Goal: Answer question/provide support: Share knowledge or assist other users

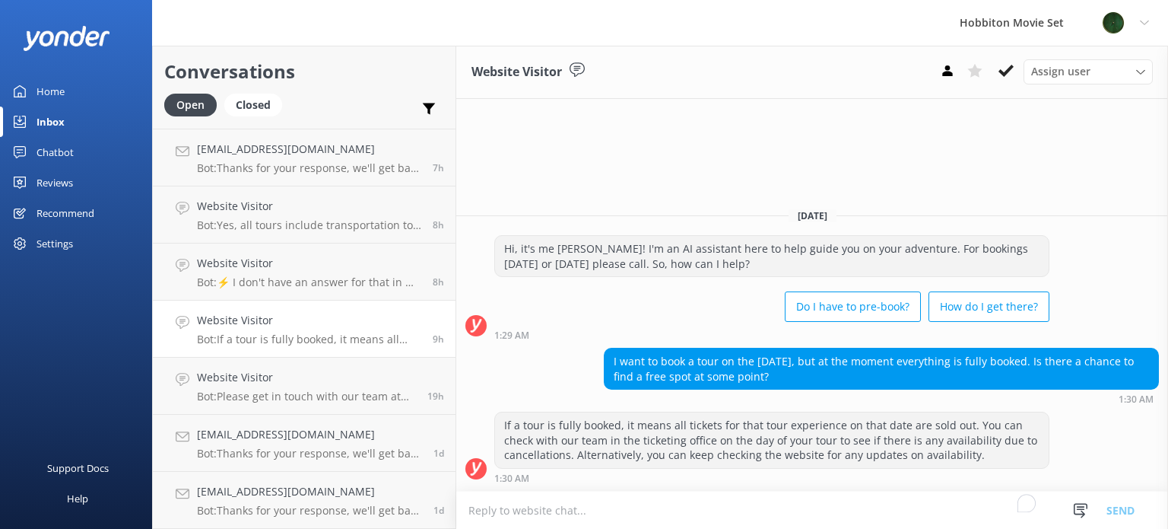
scroll to position [737, 0]
click at [300, 388] on div "Website Visitor Bot: Please get in touch with our team at [EMAIL_ADDRESS][DOMAI…" at bounding box center [306, 386] width 219 height 33
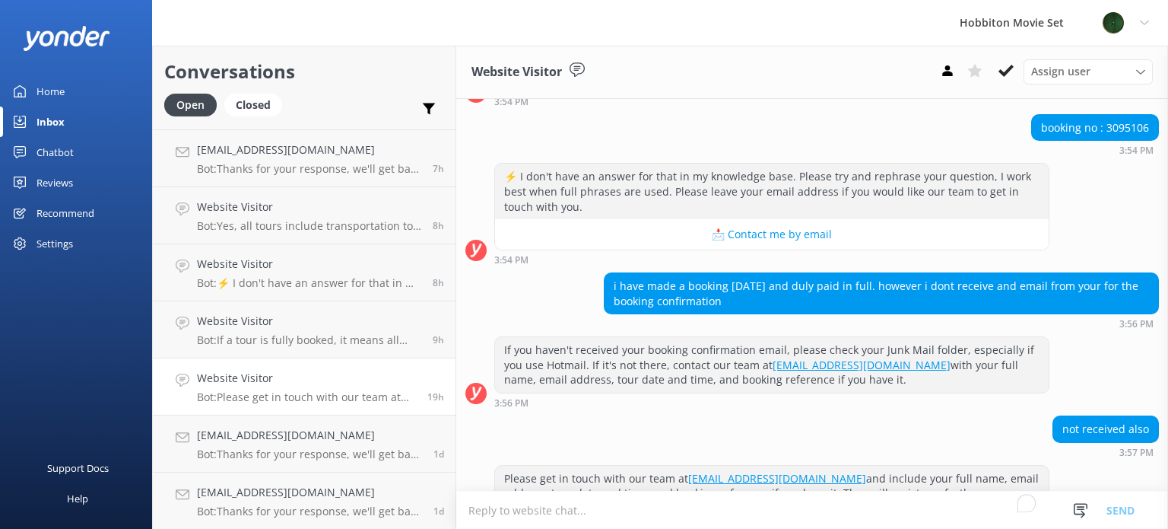
scroll to position [397, 0]
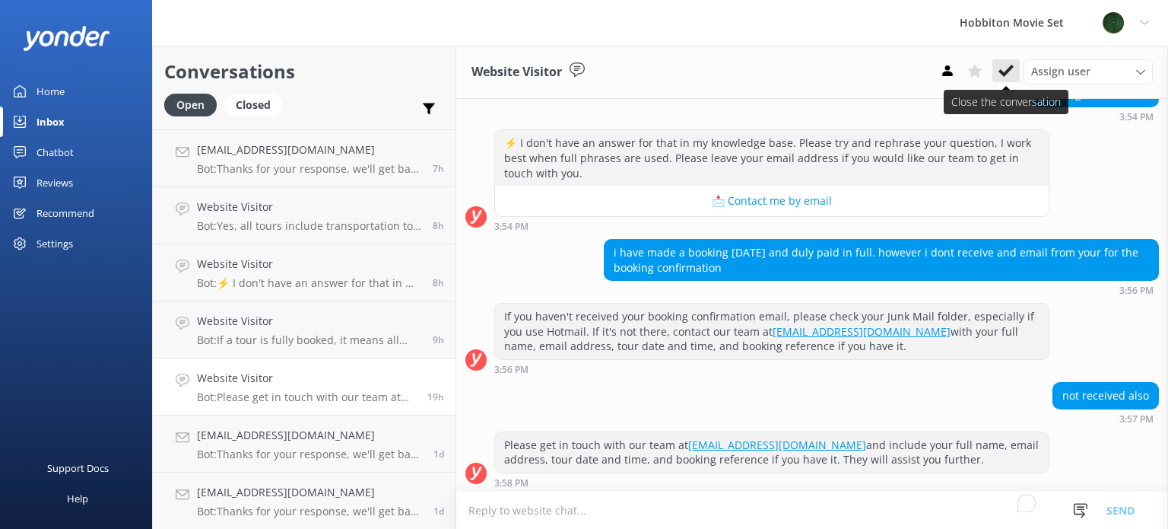
click at [1004, 69] on icon at bounding box center [1006, 70] width 15 height 15
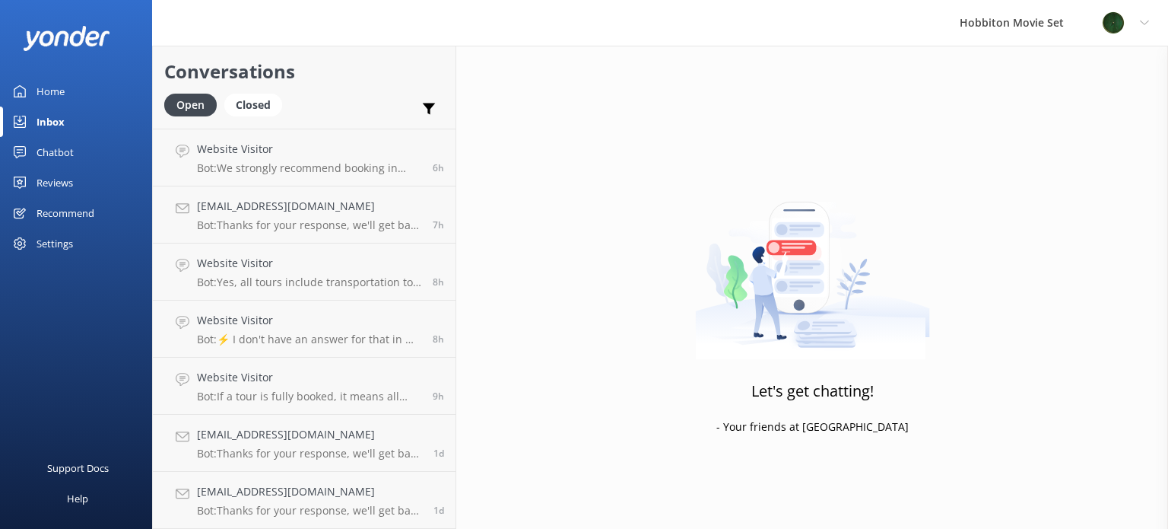
scroll to position [680, 0]
click at [326, 386] on h4 "Website Visitor" at bounding box center [309, 378] width 224 height 17
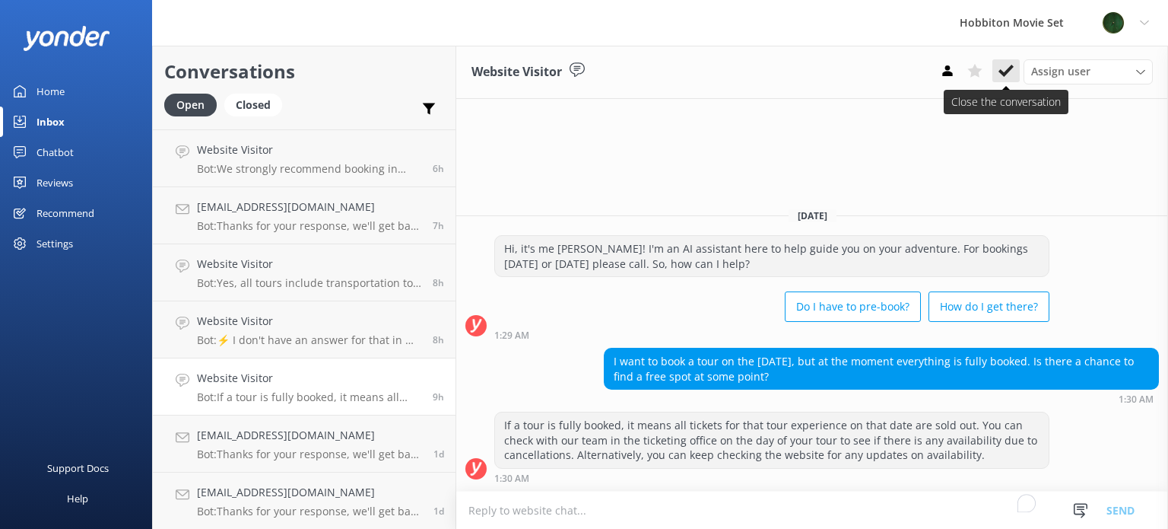
click at [1010, 68] on use at bounding box center [1006, 71] width 15 height 12
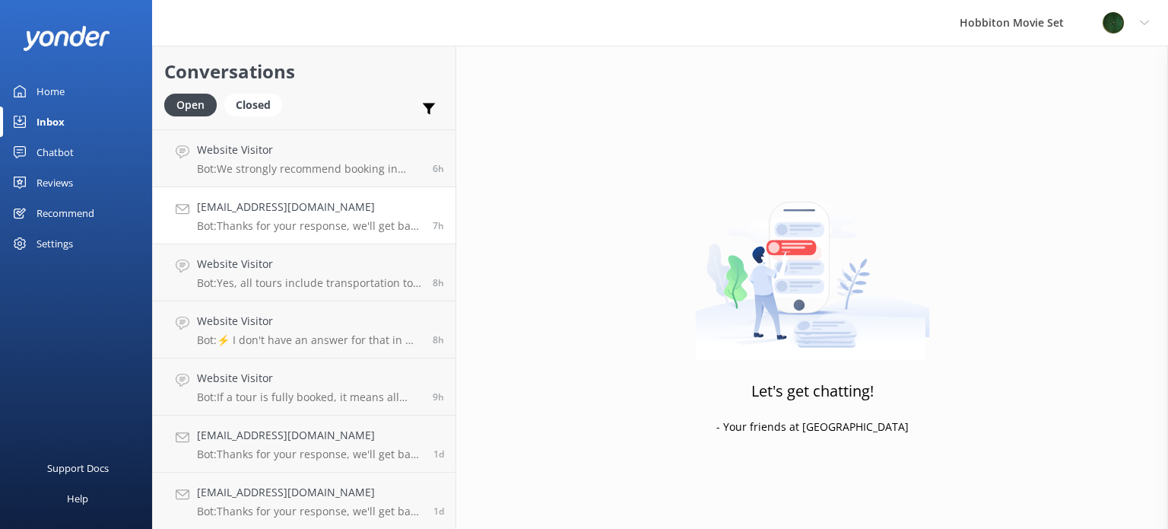
scroll to position [624, 0]
click at [350, 390] on p "Bot: ⚡ I don't have an answer for that in my knowledge base. Please try and rep…" at bounding box center [309, 396] width 224 height 14
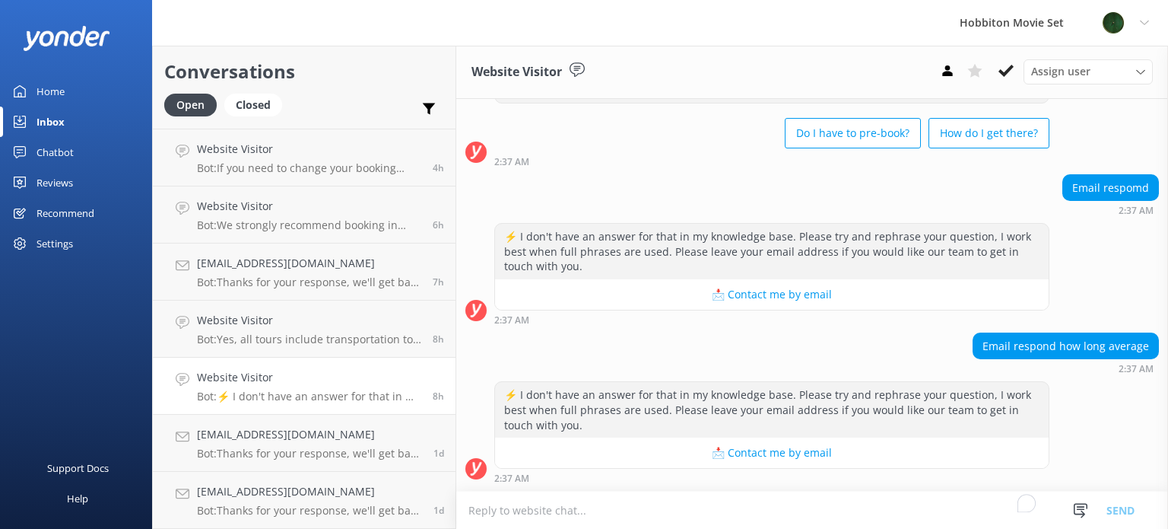
scroll to position [1467, 0]
click at [377, 391] on p "Bot: ⚡ I don't have an answer for that in my knowledge base. Please try and rep…" at bounding box center [309, 396] width 224 height 14
click at [1007, 68] on icon at bounding box center [1006, 70] width 15 height 15
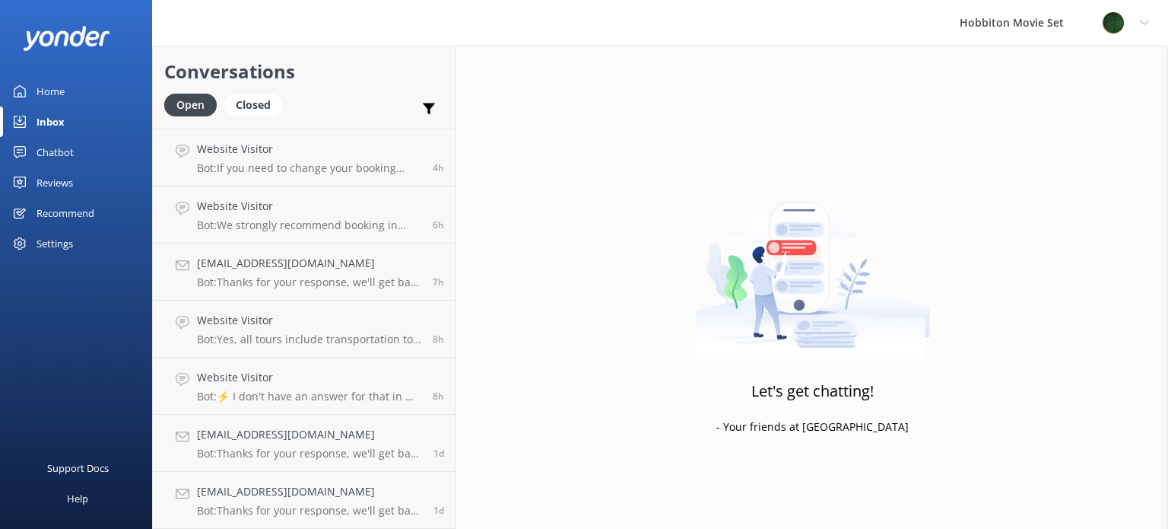
scroll to position [566, 0]
click at [272, 404] on link "Website Visitor Bot: Yes, all tours include transportation to the Hobbiton Movi…" at bounding box center [304, 386] width 303 height 57
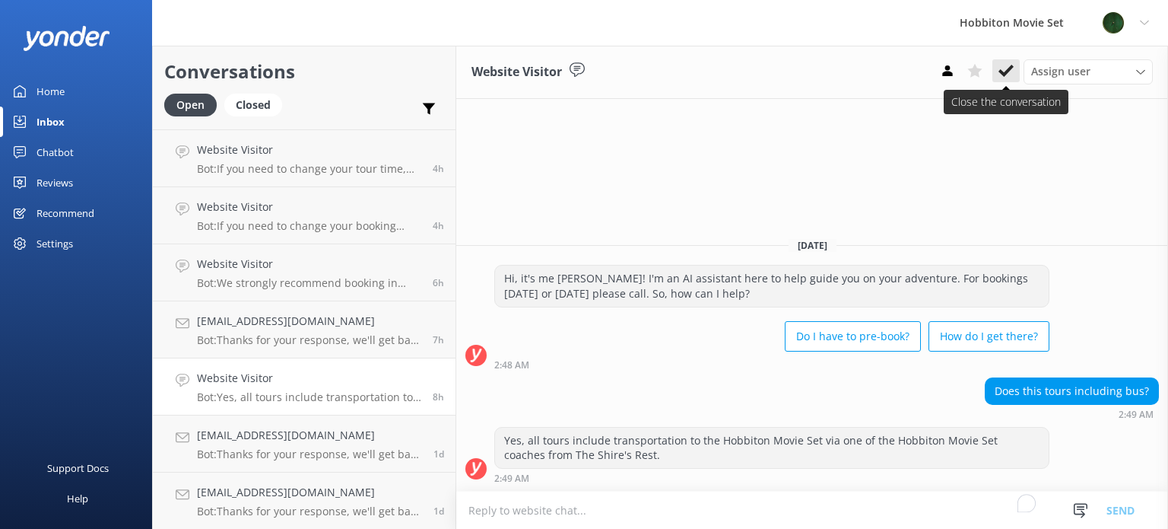
click at [1008, 72] on use at bounding box center [1006, 71] width 15 height 12
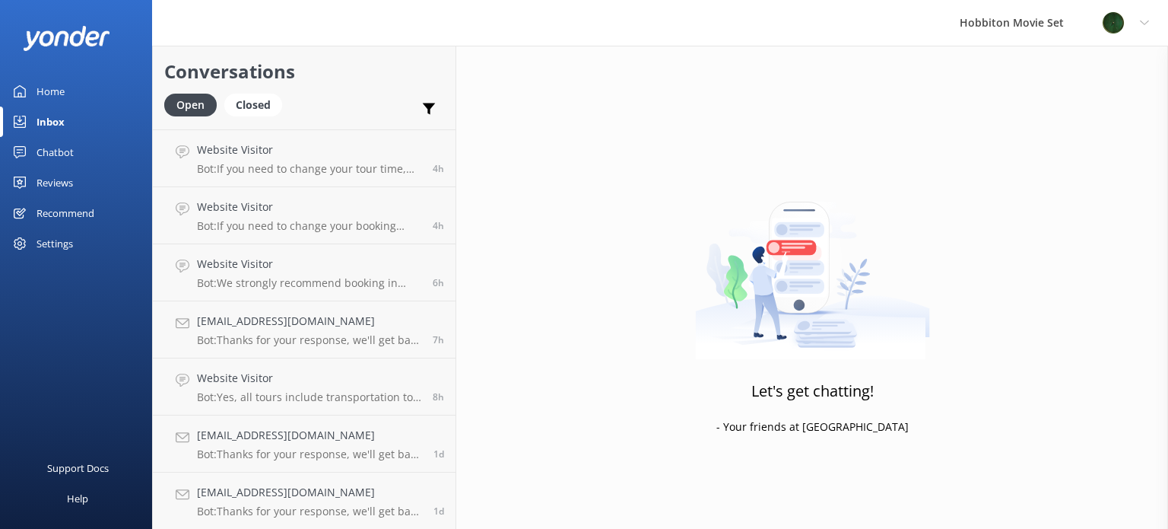
scroll to position [509, 0]
click at [254, 390] on p "Bot: Thanks for your response, we'll get back to you as soon as we can during o…" at bounding box center [309, 397] width 224 height 14
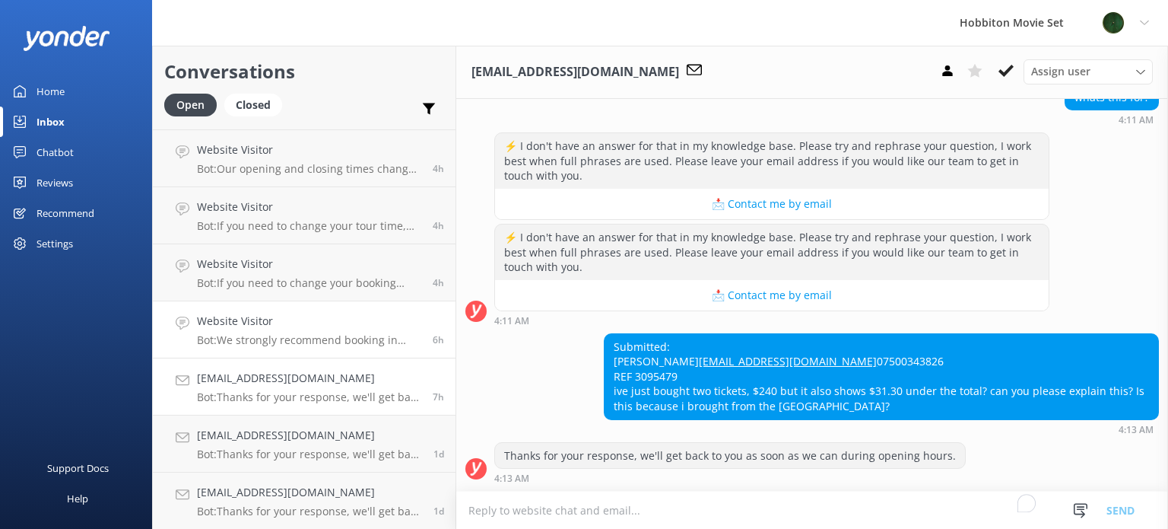
scroll to position [338, 0]
click at [656, 374] on div "Submitted: [PERSON_NAME] [EMAIL_ADDRESS][DOMAIN_NAME] 07500343826 REF 3095479 i…" at bounding box center [882, 376] width 554 height 85
copy div "3095479"
click at [906, 386] on div "Submitted: [PERSON_NAME] [EMAIL_ADDRESS][DOMAIN_NAME] 07500343826 REF 3095479 i…" at bounding box center [882, 376] width 554 height 85
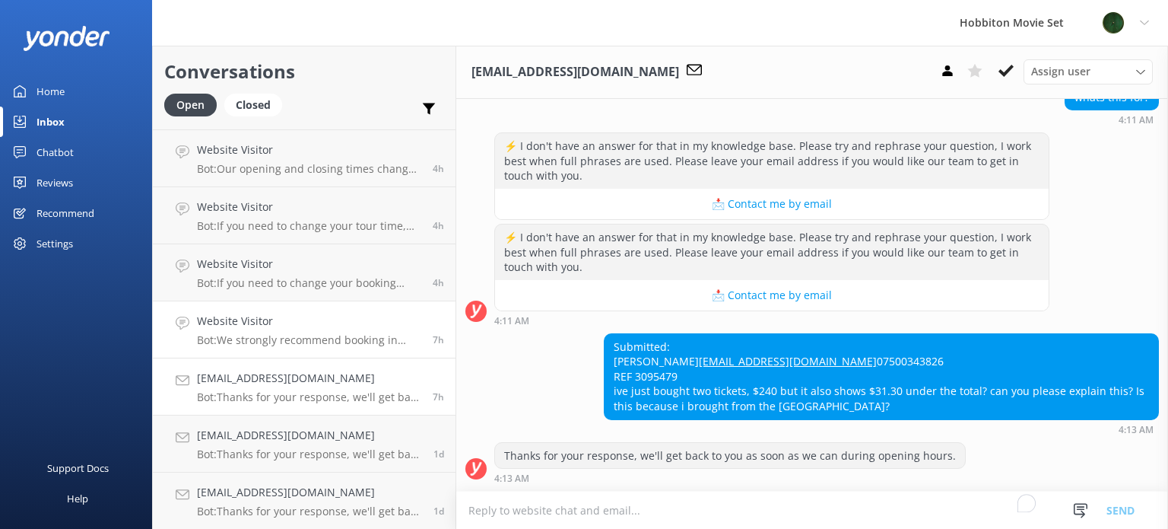
click at [344, 335] on p "Bot: We strongly recommend booking in advance as our tours are known to sell ou…" at bounding box center [309, 340] width 224 height 14
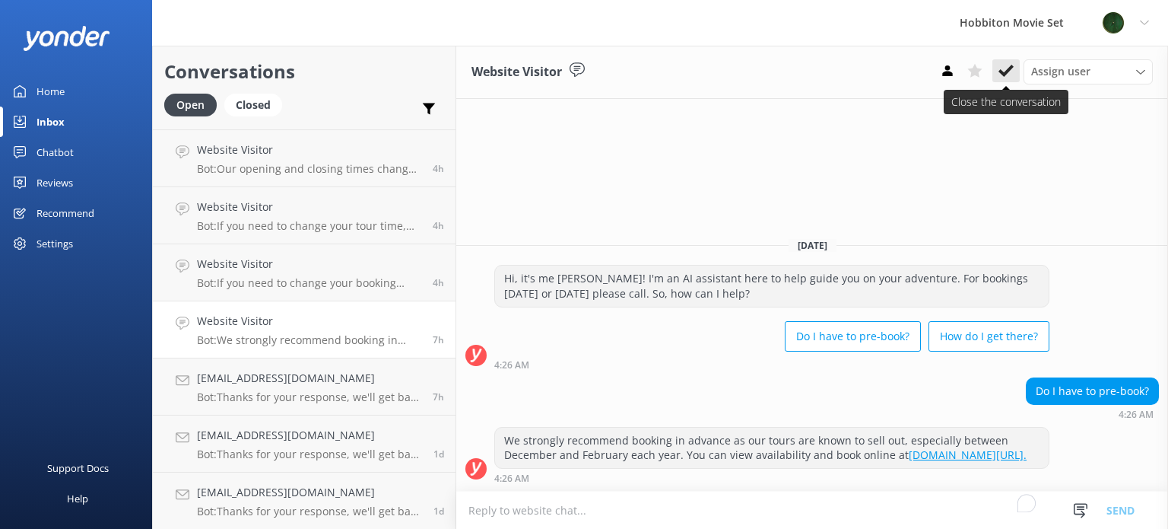
click at [1011, 72] on icon at bounding box center [1006, 70] width 15 height 15
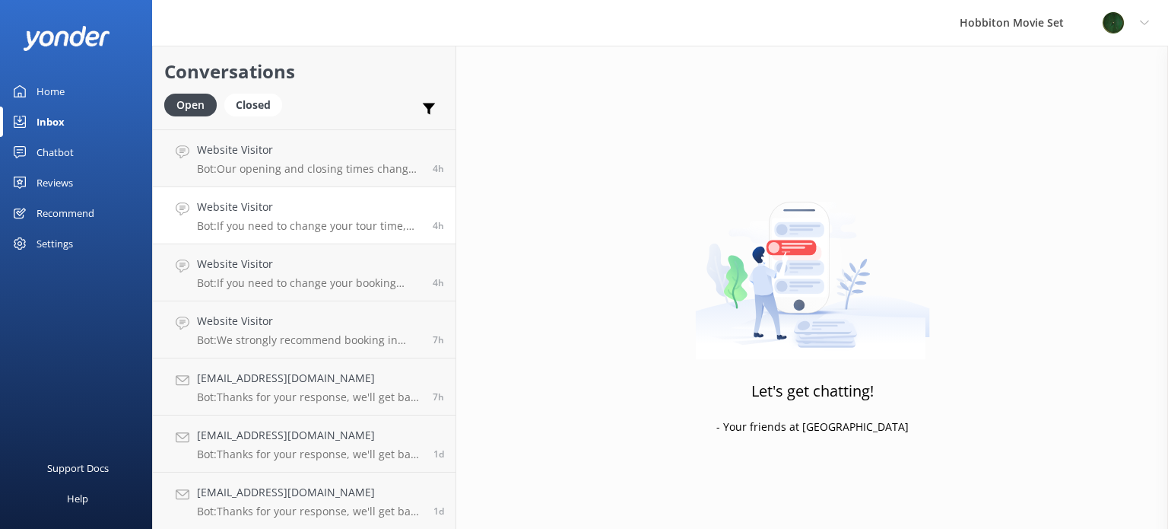
scroll to position [452, 0]
click at [308, 326] on h4 "Website Visitor" at bounding box center [309, 321] width 224 height 17
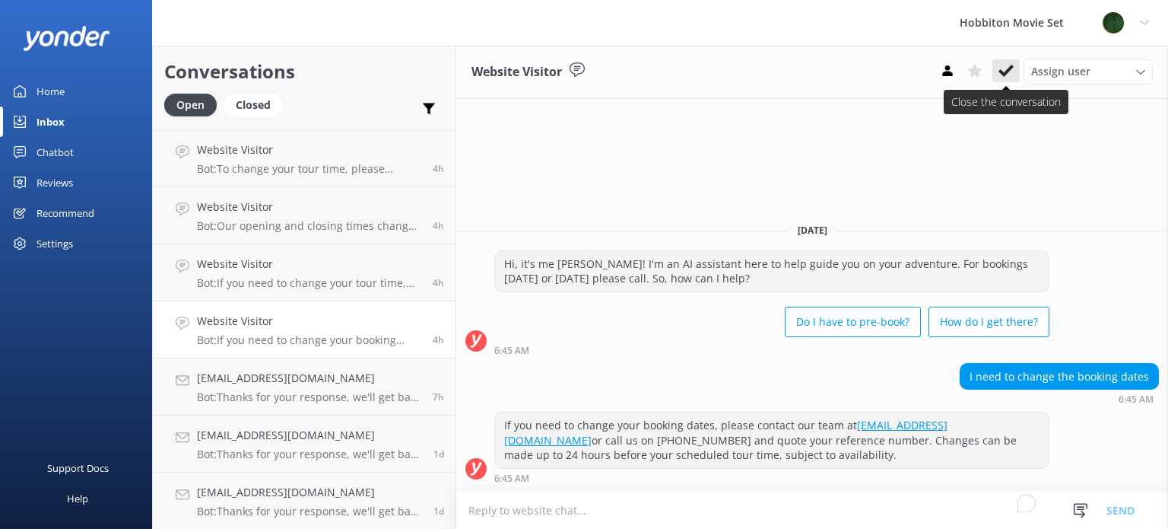
click at [1009, 68] on use at bounding box center [1006, 71] width 15 height 12
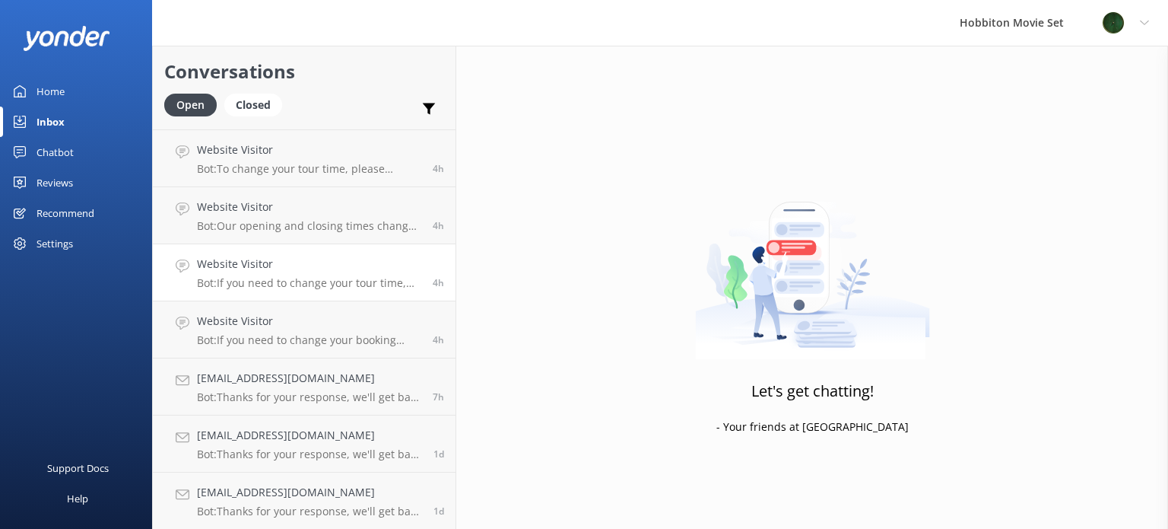
scroll to position [396, 0]
click at [294, 319] on h4 "Website Visitor" at bounding box center [309, 320] width 224 height 17
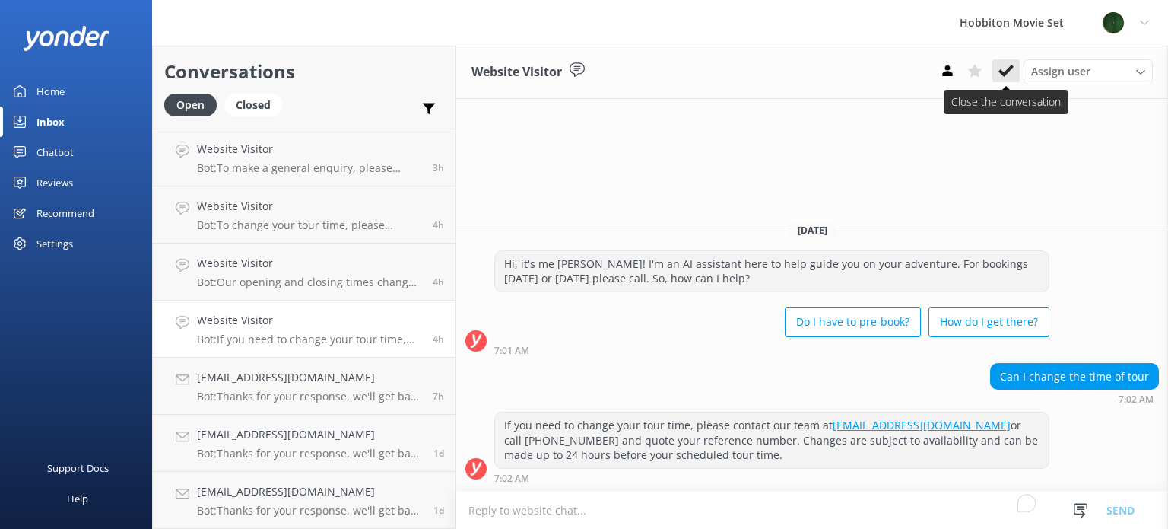
click at [1004, 72] on icon at bounding box center [1006, 70] width 15 height 15
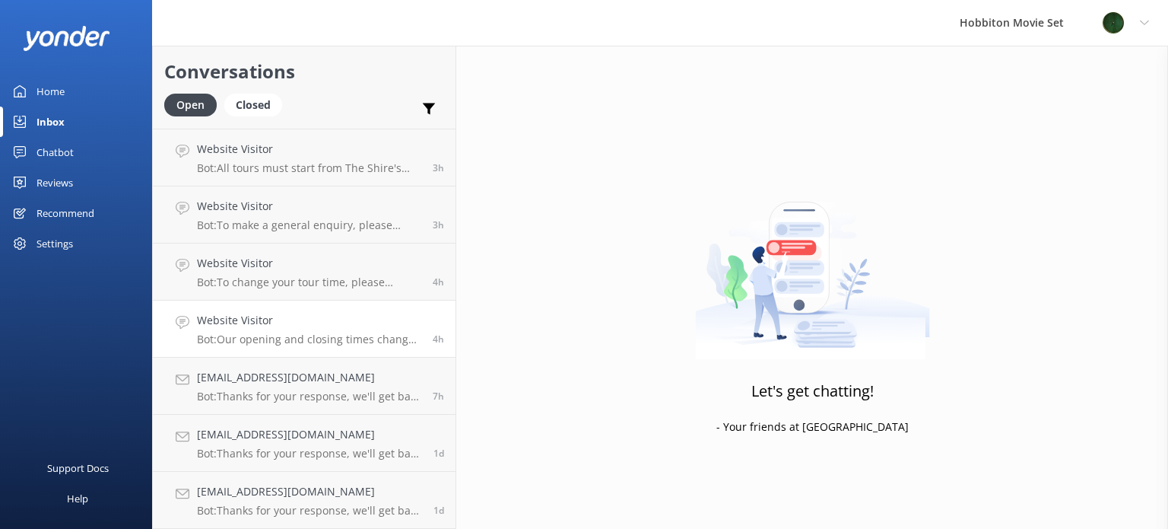
scroll to position [338, 0]
click at [283, 324] on h4 "Website Visitor" at bounding box center [309, 321] width 224 height 17
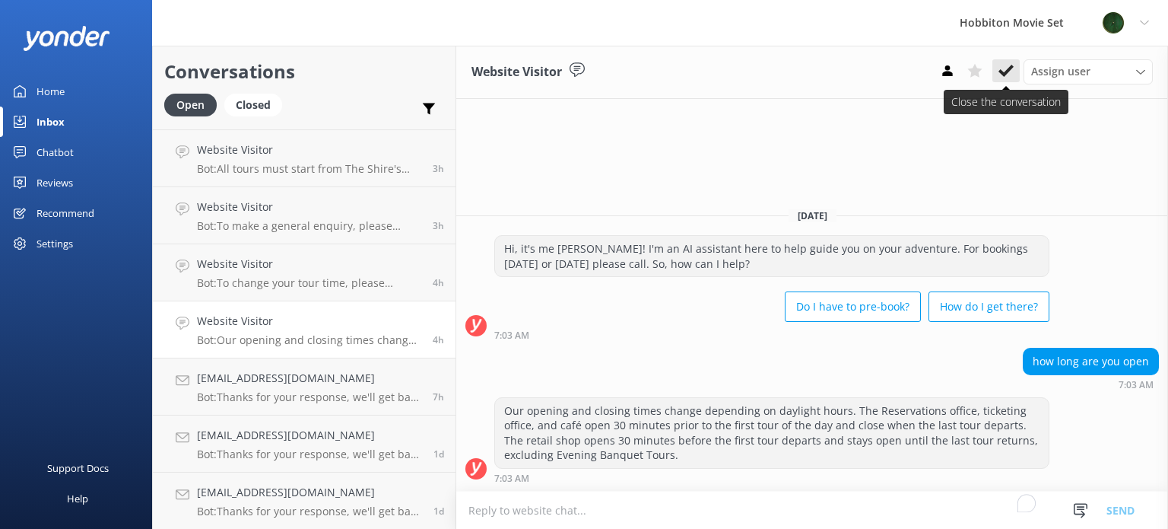
click at [1004, 76] on use at bounding box center [1006, 71] width 15 height 12
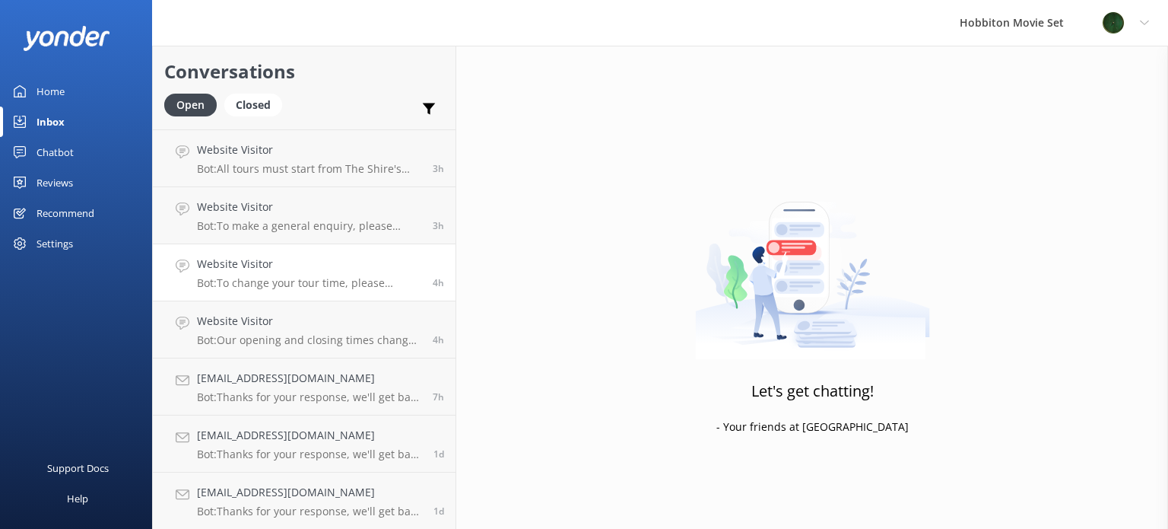
scroll to position [281, 0]
click at [281, 333] on p "Bot: To change your tour time, please contact our team at [EMAIL_ADDRESS][DOMAI…" at bounding box center [309, 340] width 224 height 14
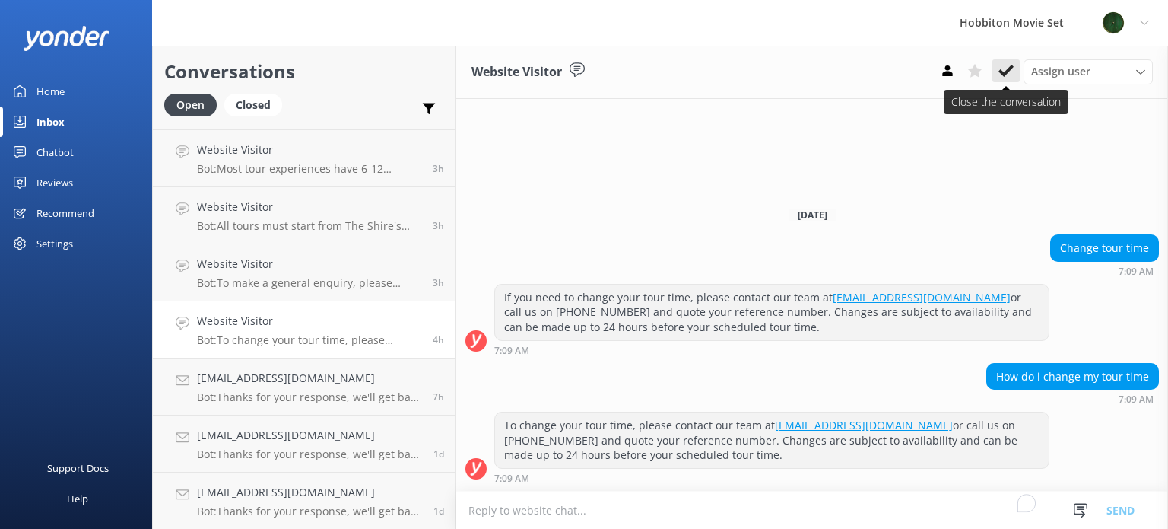
click at [1006, 67] on icon at bounding box center [1006, 70] width 15 height 15
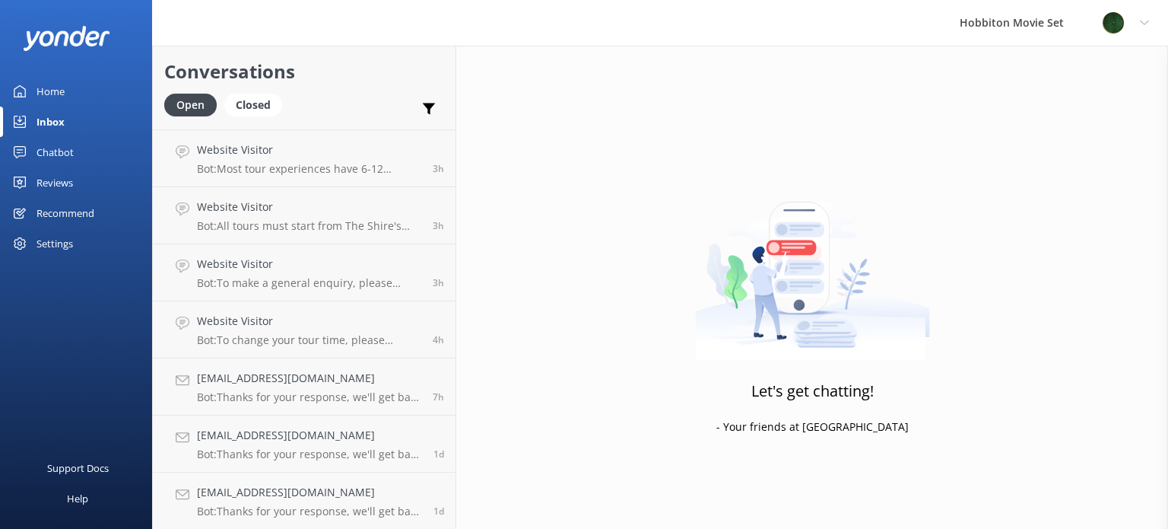
scroll to position [224, 0]
click at [297, 332] on div "Website Visitor Bot: To make a general enquiry, please email us at [EMAIL_ADDRE…" at bounding box center [309, 329] width 224 height 33
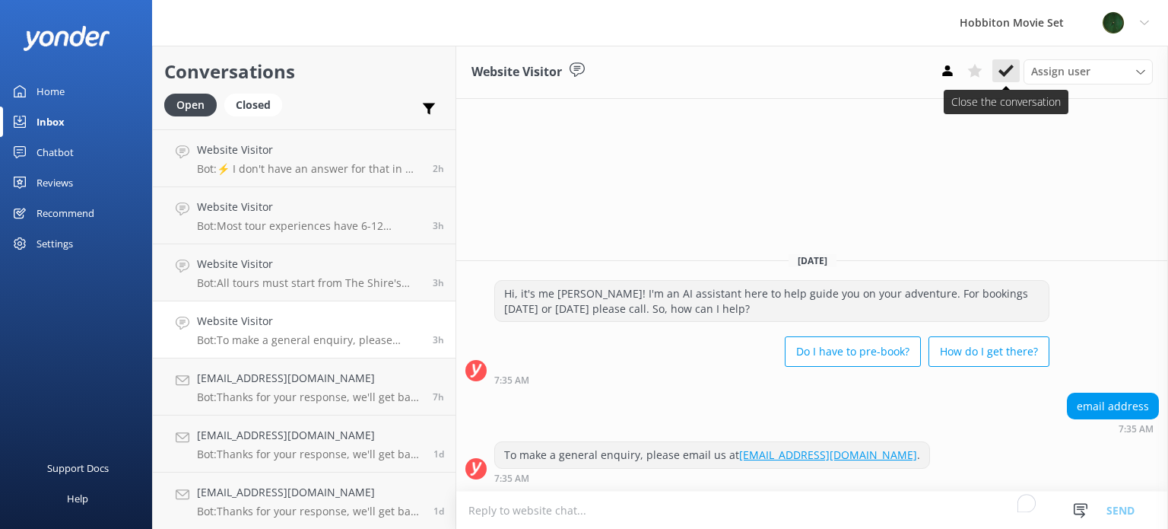
click at [1005, 71] on icon at bounding box center [1006, 70] width 15 height 15
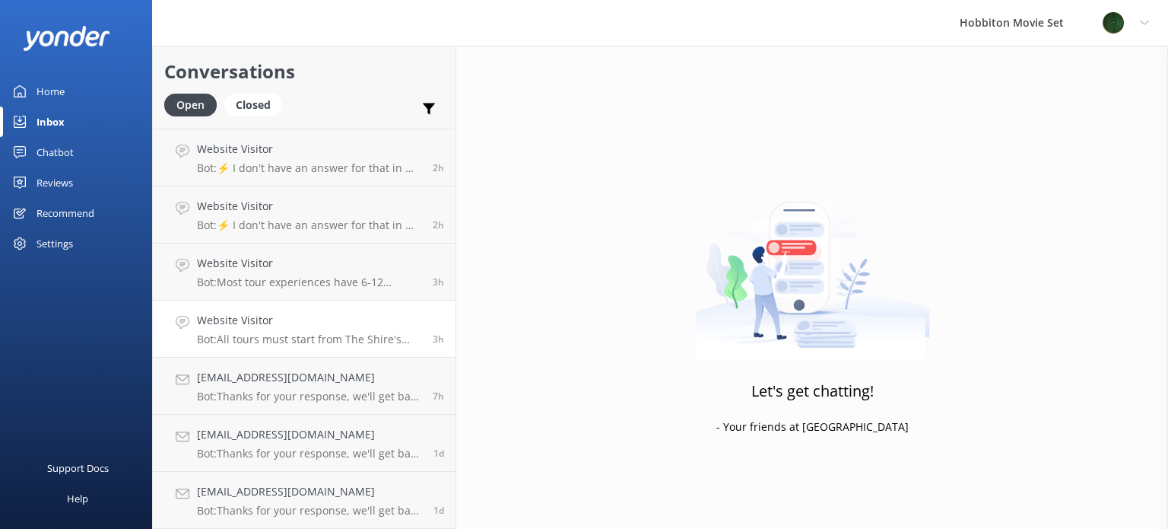
scroll to position [167, 0]
click at [300, 337] on p "Bot: All tours must start from The Shire's Rest, as it is the designated depart…" at bounding box center [309, 339] width 224 height 14
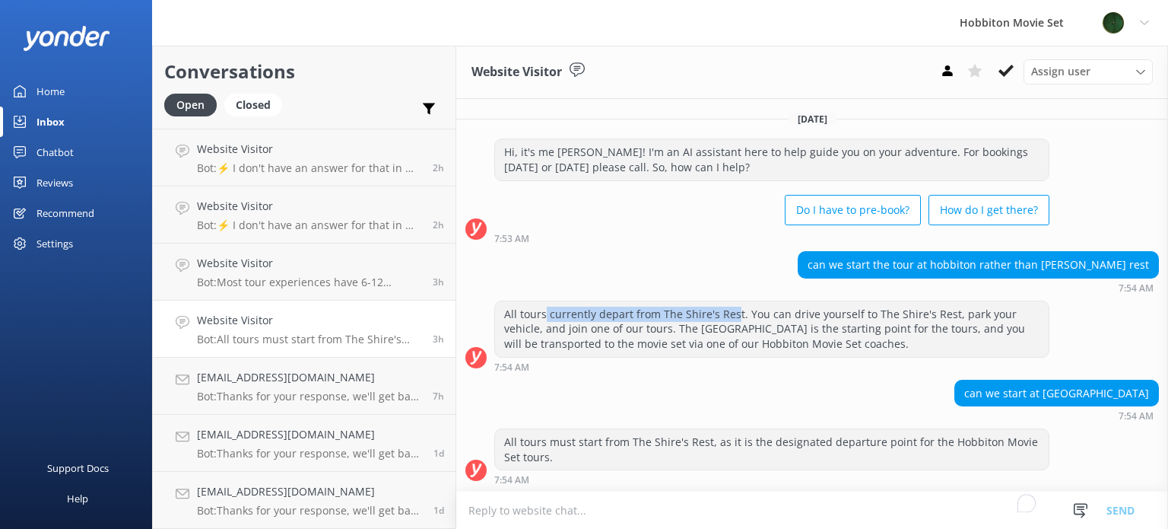
drag, startPoint x: 662, startPoint y: 303, endPoint x: 732, endPoint y: 313, distance: 71.4
click at [732, 313] on div "All tours currently depart from The Shire's Rest. You can drive yourself to The…" at bounding box center [772, 329] width 554 height 56
click at [1046, 353] on div "All tours currently depart from The Shire's Rest. You can drive yourself to The…" at bounding box center [772, 329] width 554 height 56
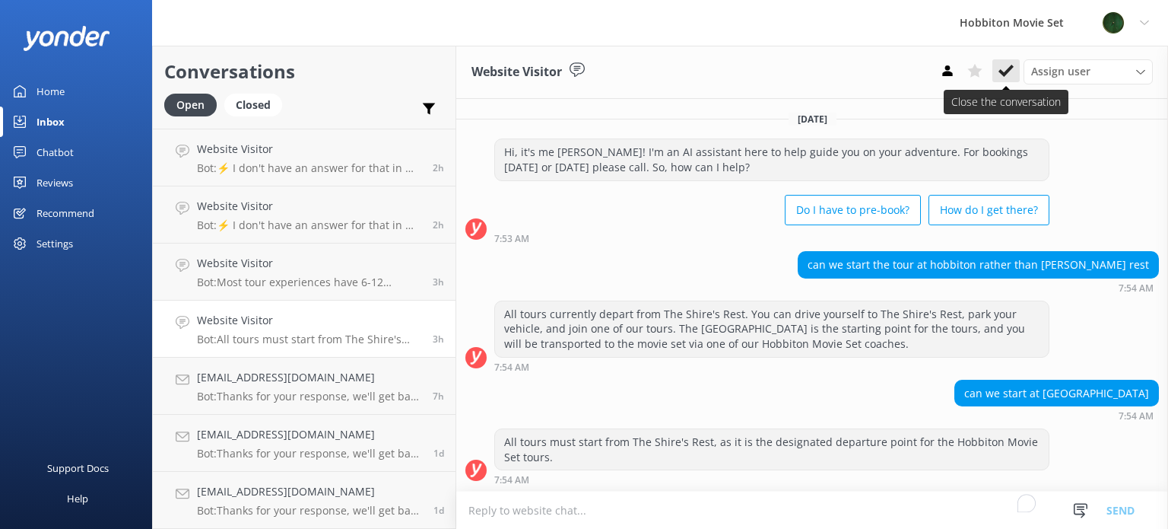
click at [1012, 75] on icon at bounding box center [1006, 70] width 15 height 15
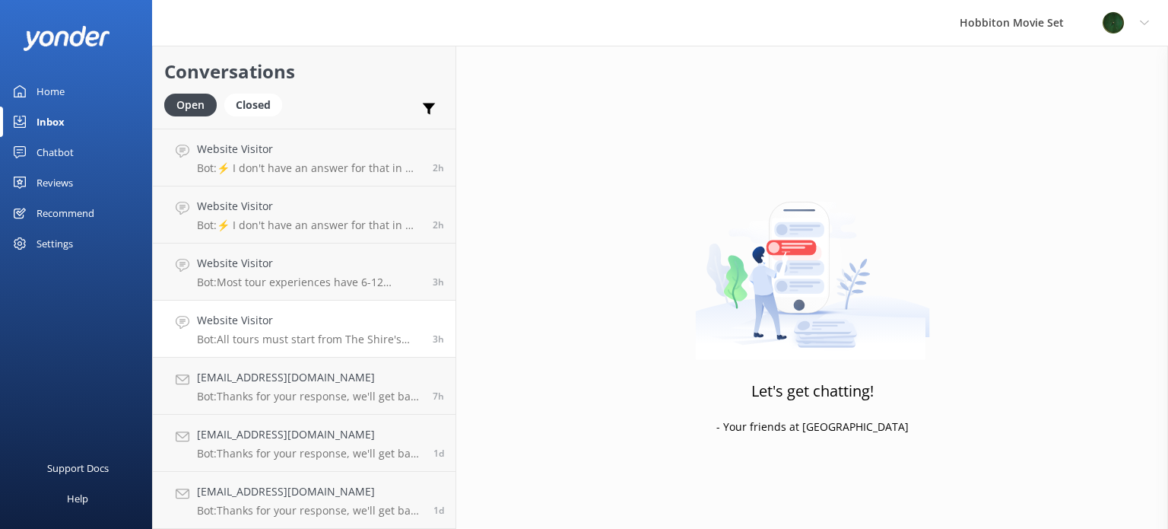
scroll to position [110, 0]
click at [276, 333] on p "Bot: Most tour experiences have 6-12 months availability online. If you wish to…" at bounding box center [309, 340] width 224 height 14
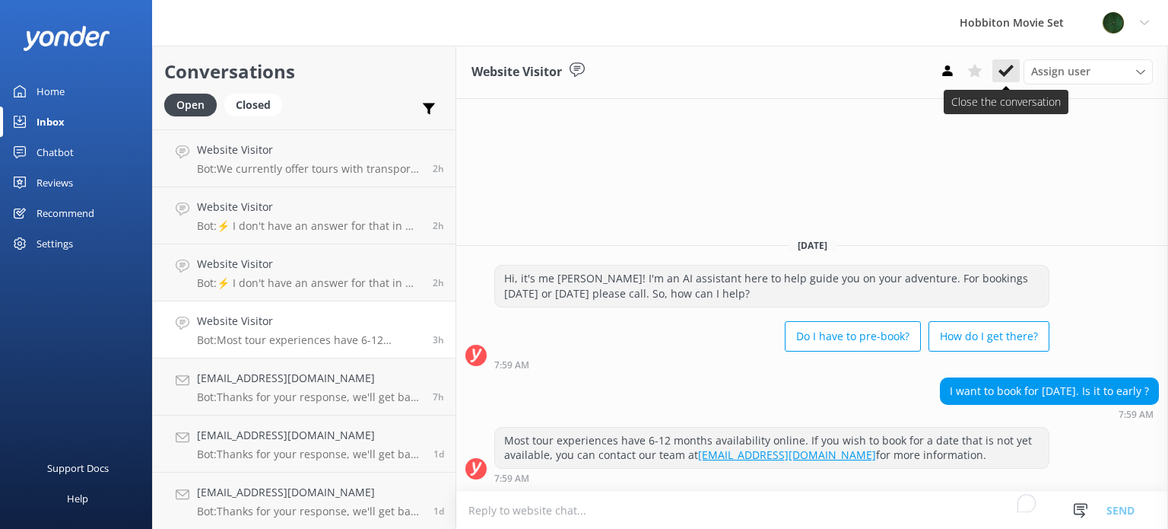
click at [1013, 75] on icon at bounding box center [1006, 70] width 15 height 15
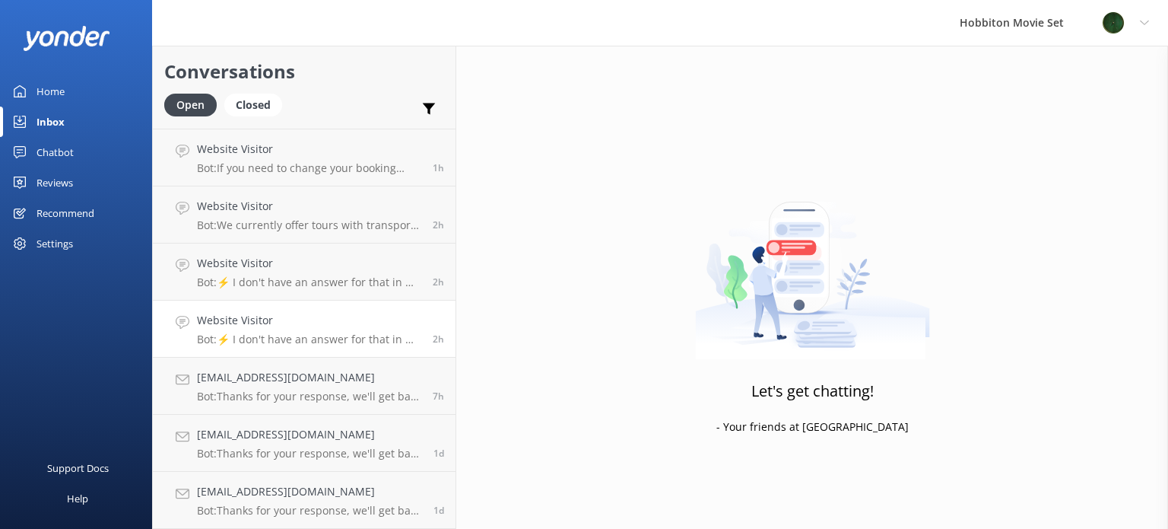
scroll to position [52, 0]
click at [343, 324] on h4 "Website Visitor" at bounding box center [309, 321] width 224 height 17
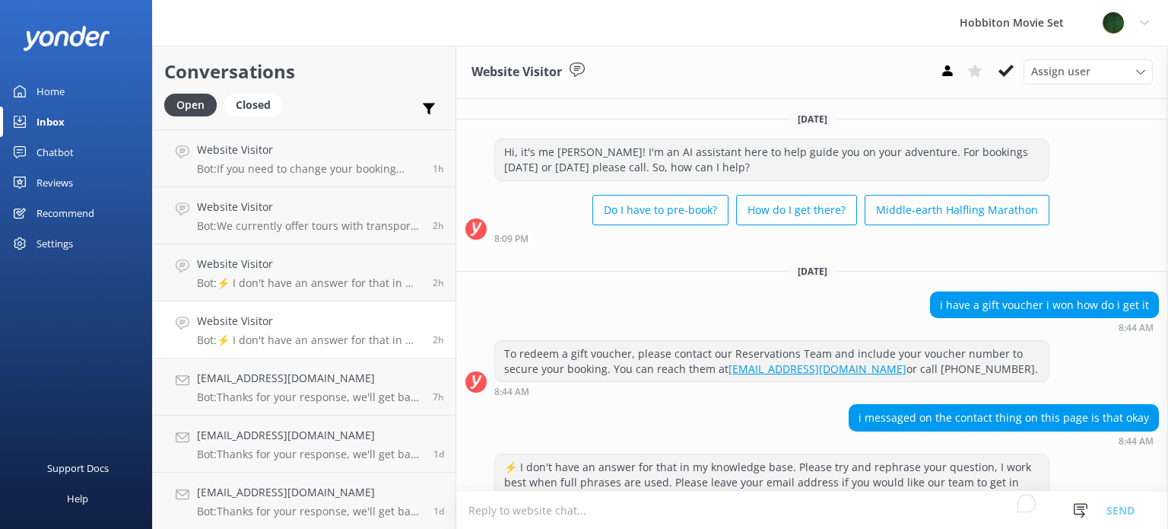
scroll to position [70, 0]
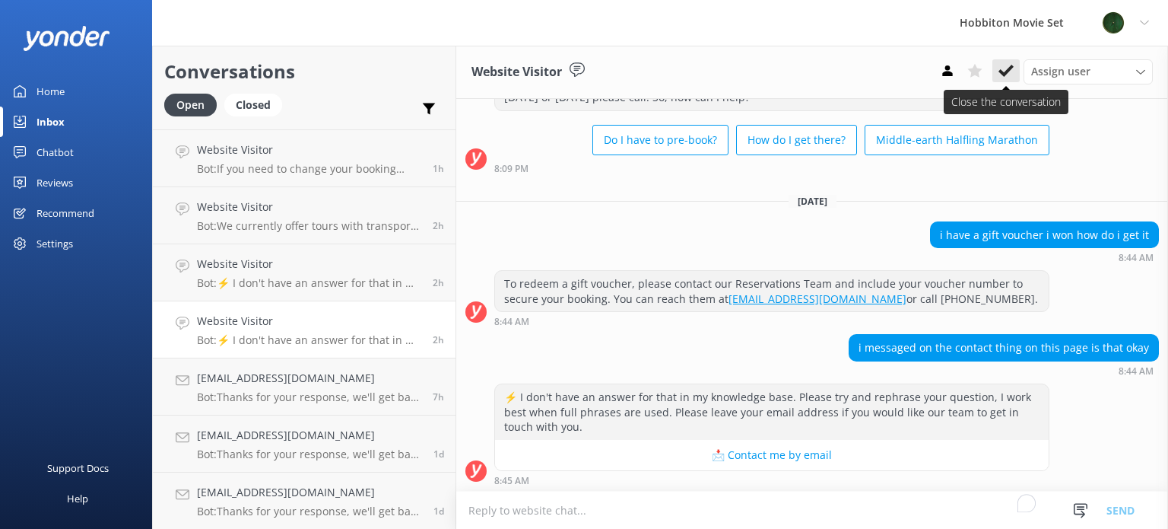
click at [1010, 72] on icon at bounding box center [1006, 70] width 15 height 15
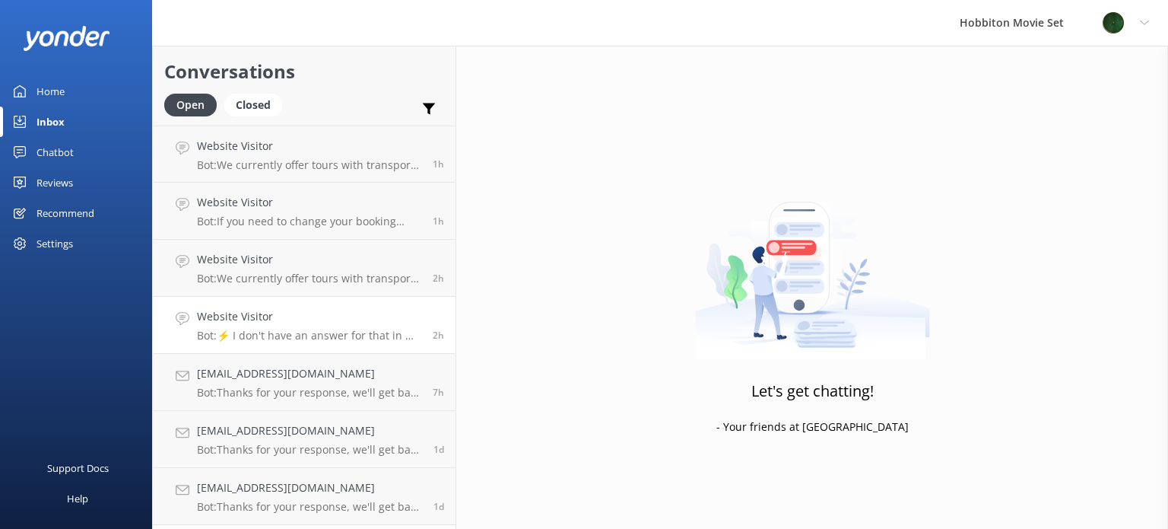
click at [307, 344] on link "Website Visitor Bot: ⚡ I don't have an answer for that in my knowledge base. Pl…" at bounding box center [304, 325] width 303 height 57
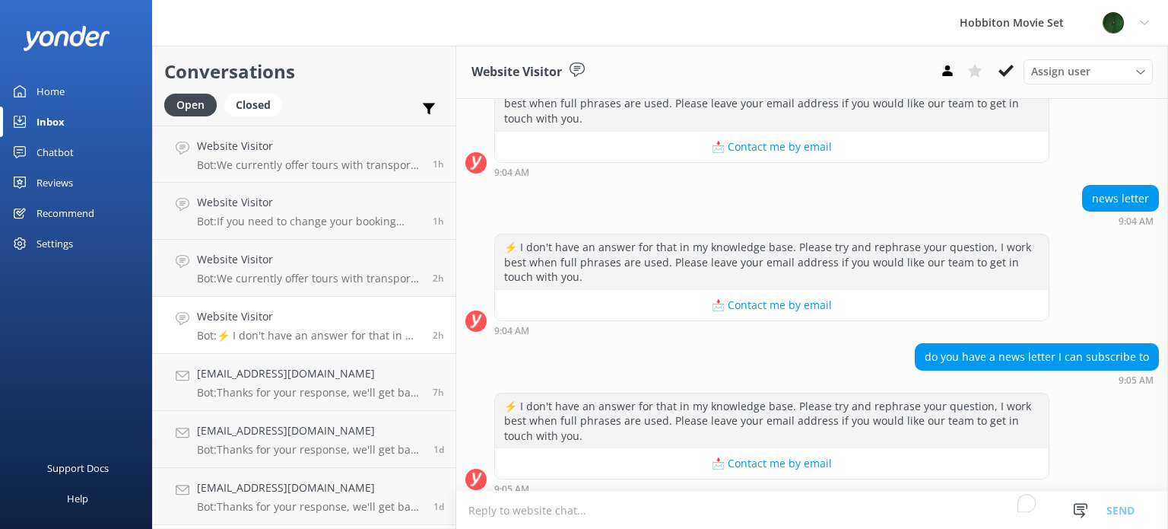
scroll to position [233, 0]
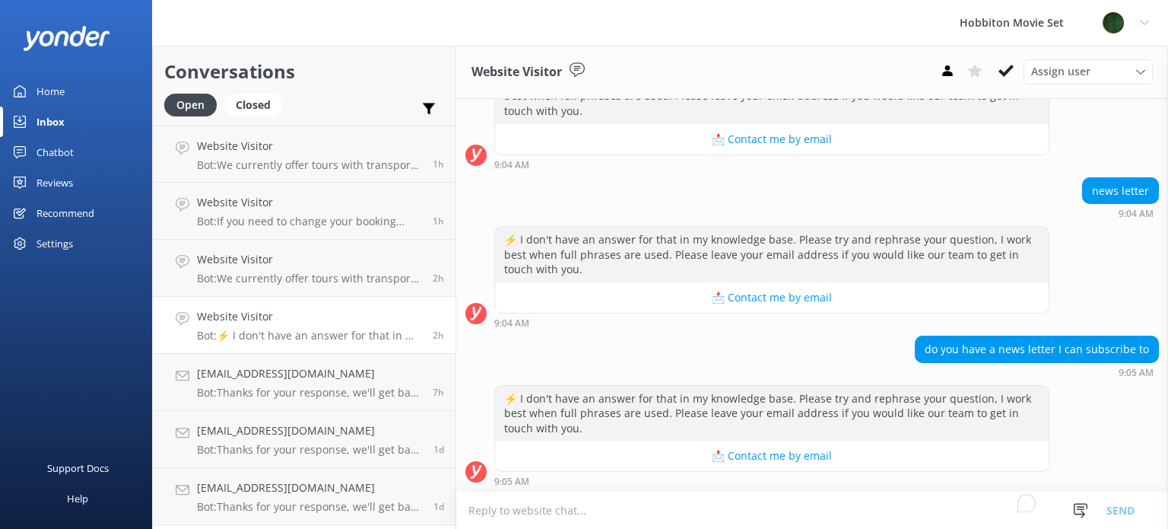
click at [292, 318] on h4 "Website Visitor" at bounding box center [309, 316] width 224 height 17
click at [1007, 78] on icon at bounding box center [1006, 70] width 15 height 15
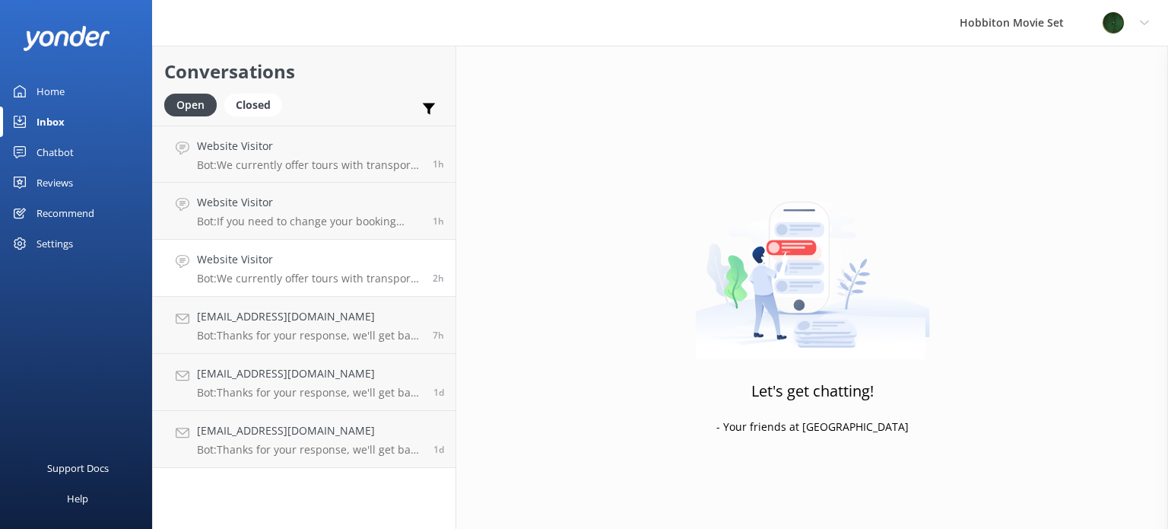
click at [351, 272] on p "Bot: We currently offer tours with transport from The Shire's Rest and Matamata…" at bounding box center [309, 279] width 224 height 14
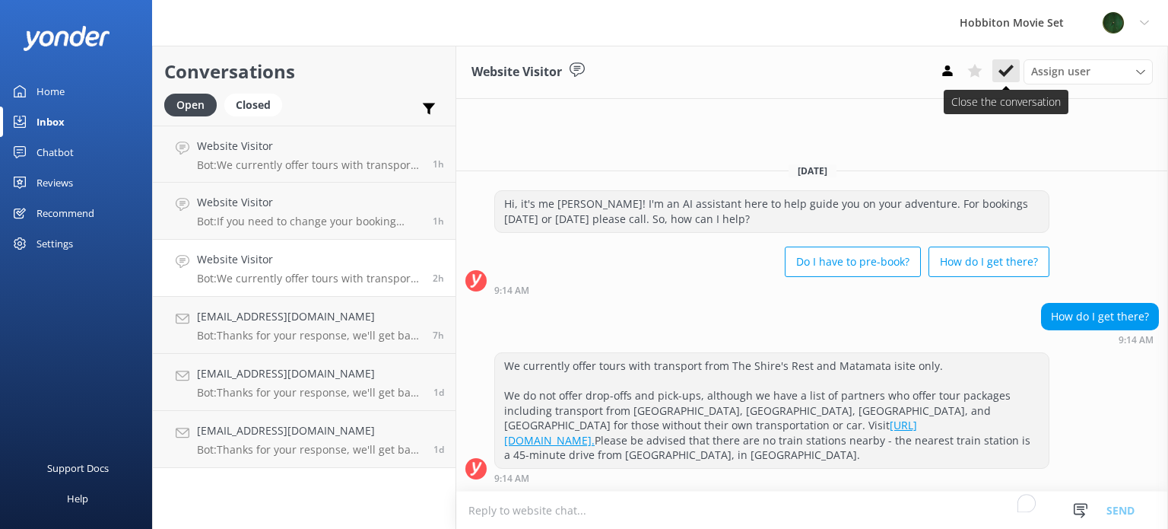
click at [1009, 67] on icon at bounding box center [1006, 70] width 15 height 15
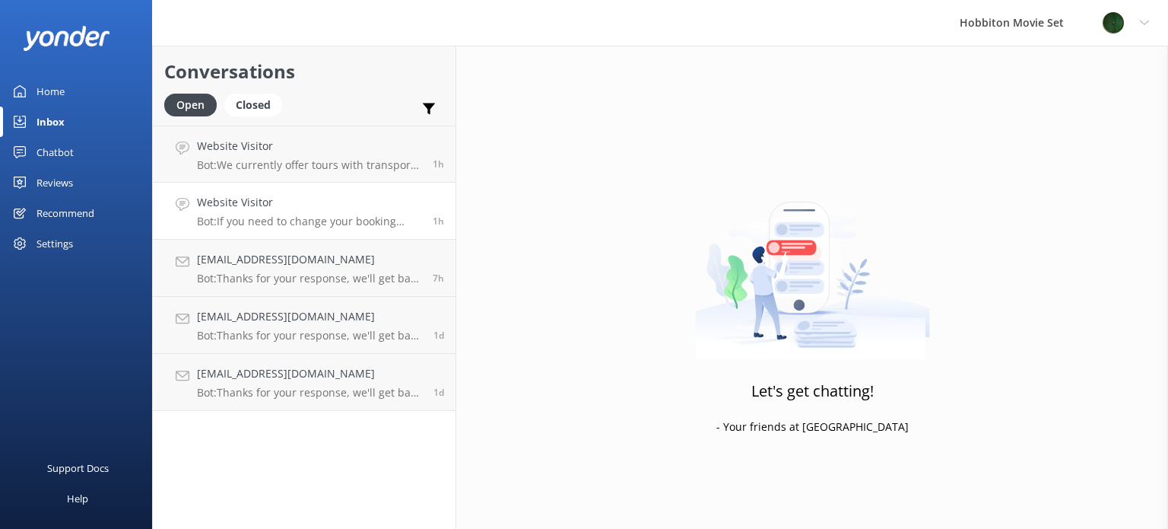
click at [362, 217] on p "Bot: If you need to change your booking time, please contact our team at [EMAIL…" at bounding box center [309, 221] width 224 height 14
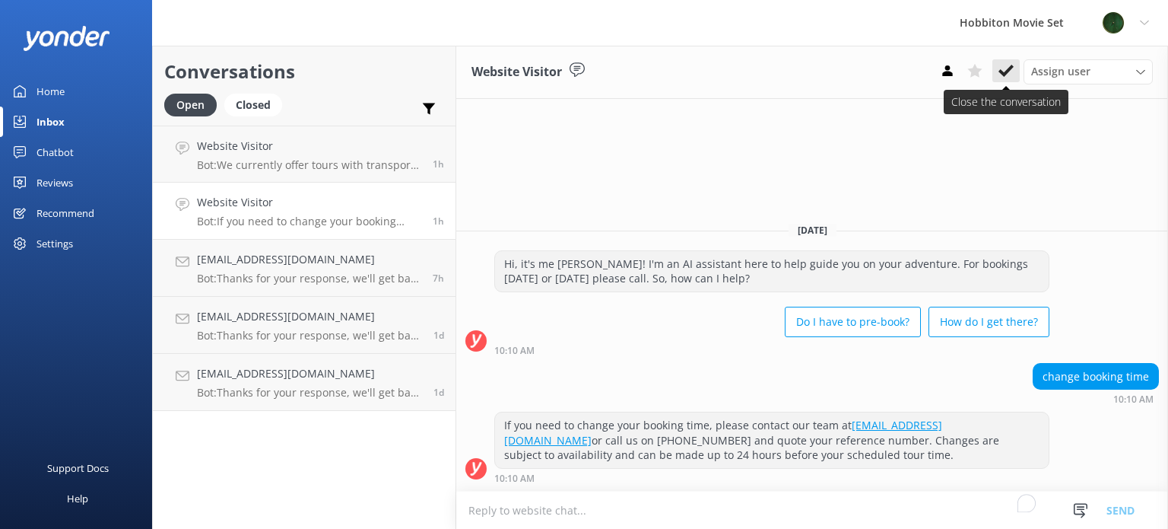
click at [1011, 65] on icon at bounding box center [1006, 70] width 15 height 15
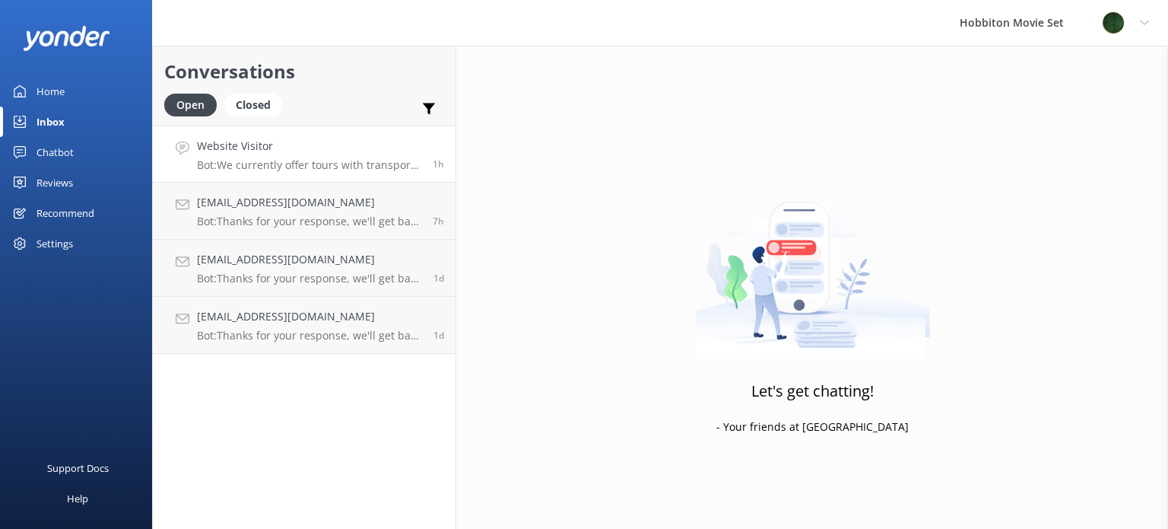
click at [312, 154] on h4 "Website Visitor" at bounding box center [309, 146] width 224 height 17
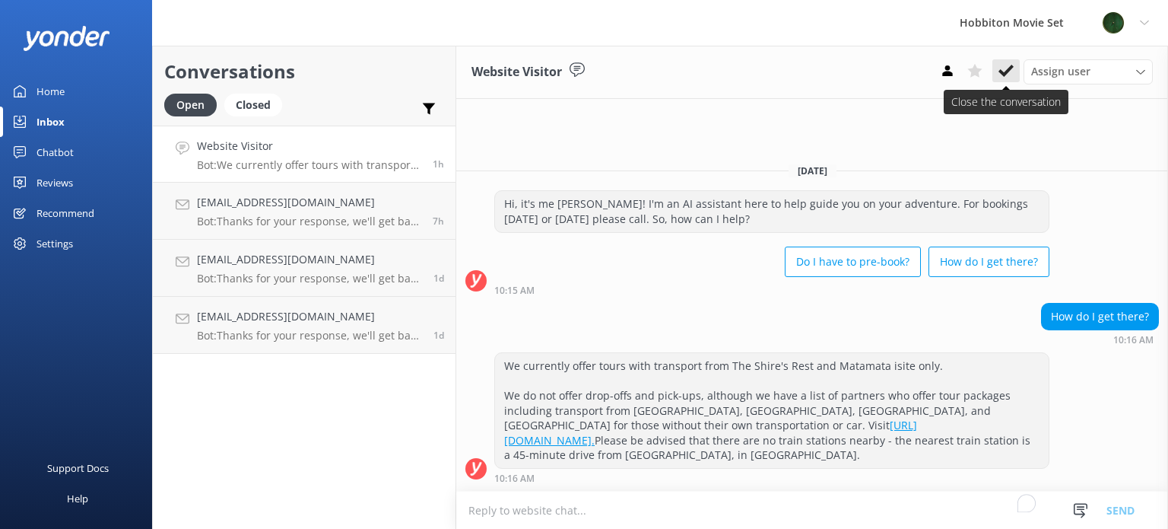
click at [1001, 75] on icon at bounding box center [1006, 70] width 15 height 15
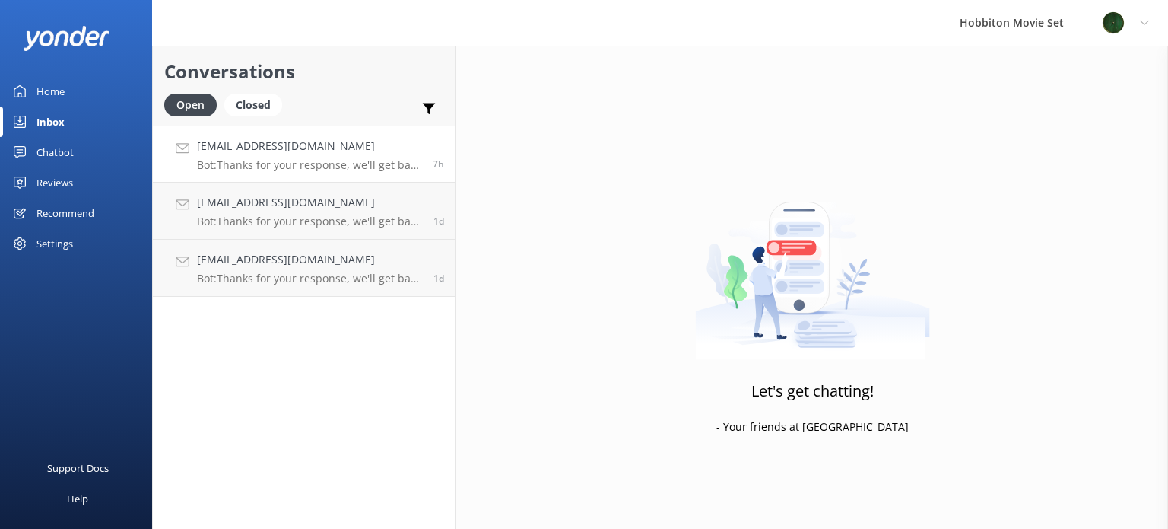
click at [345, 154] on div "[EMAIL_ADDRESS][DOMAIN_NAME] Bot: Thanks for your response, we'll get back to y…" at bounding box center [309, 154] width 224 height 33
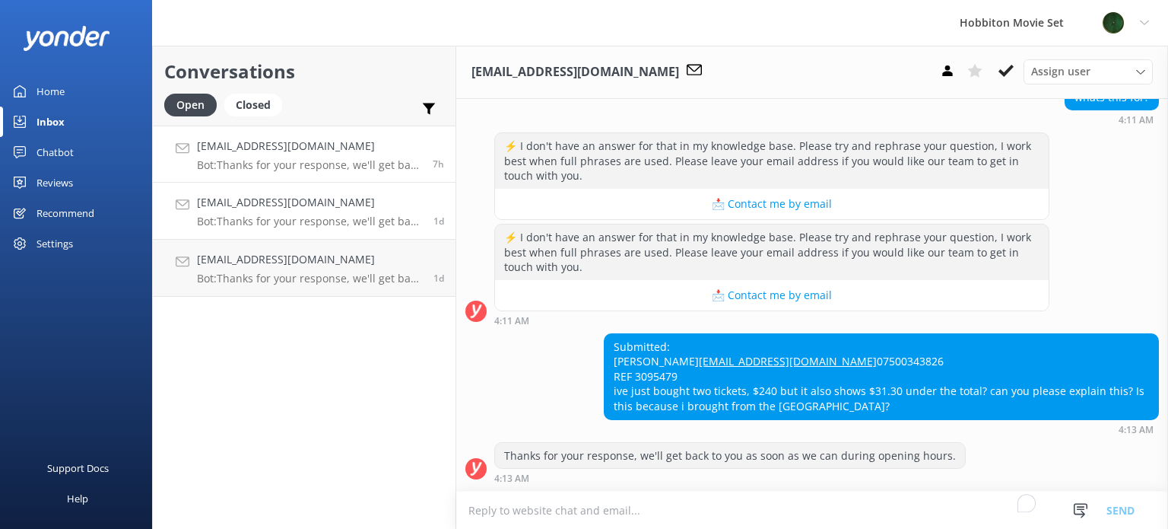
scroll to position [338, 0]
